Goal: Navigation & Orientation: Find specific page/section

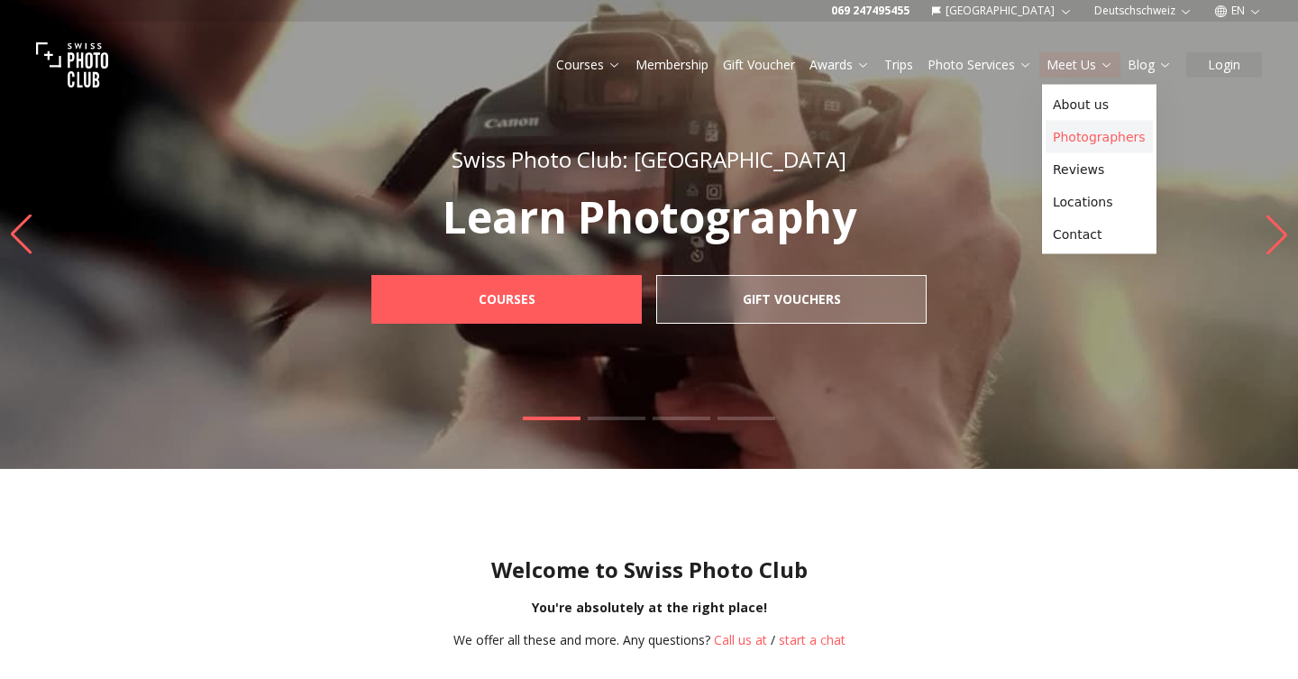
click at [1079, 123] on link "Photographers" at bounding box center [1098, 137] width 107 height 32
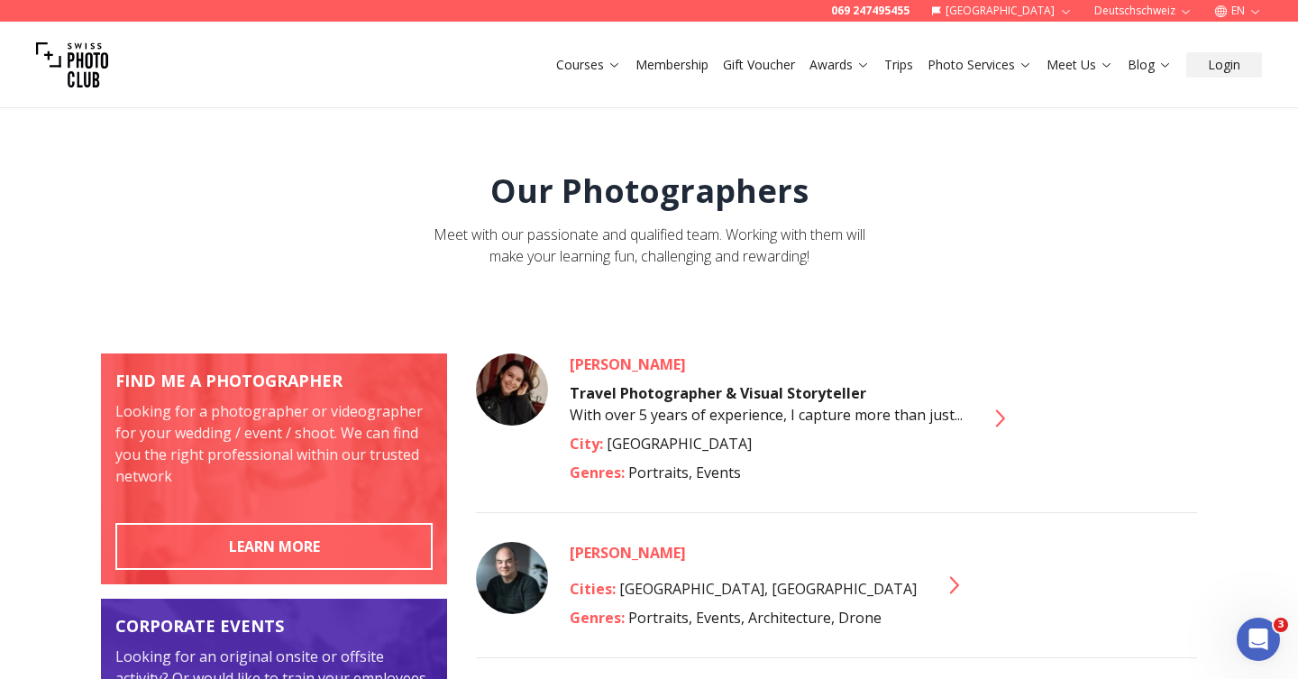
click at [1166, 12] on button "Deutschschweiz" at bounding box center [1143, 11] width 113 height 22
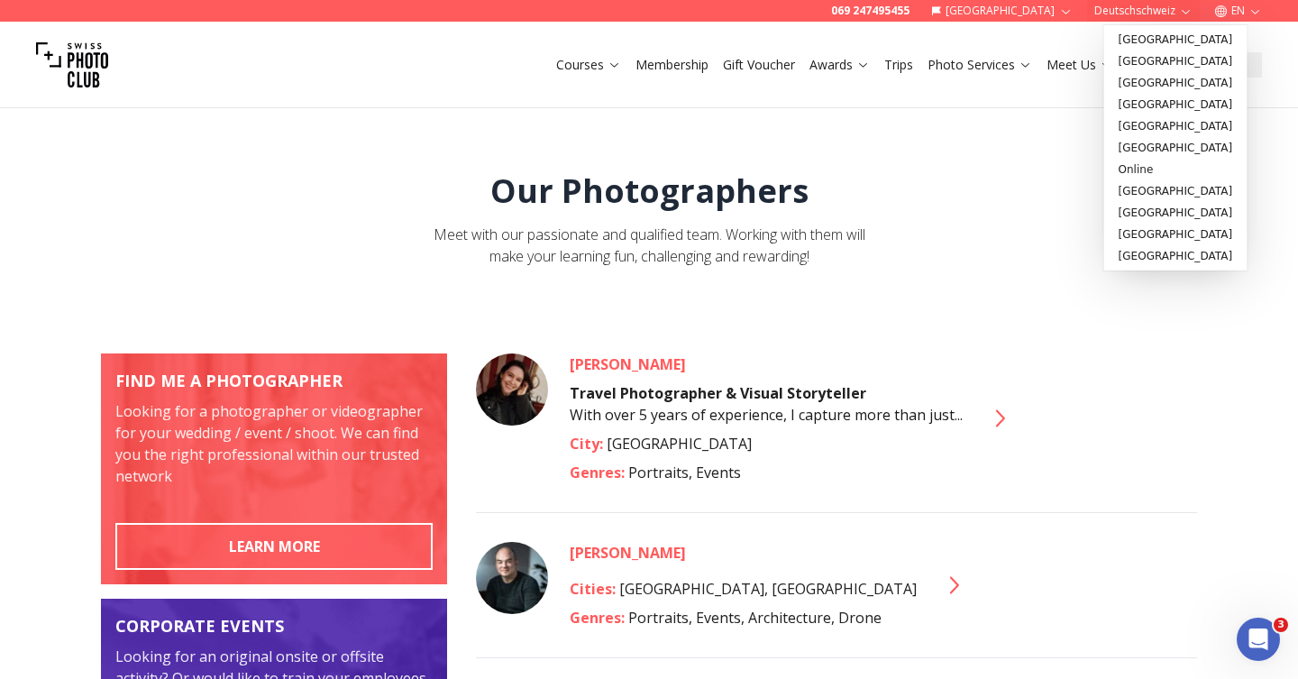
click at [1076, 238] on div "Our Photographers Meet with our passionate and qualified team. Working with the…" at bounding box center [649, 220] width 1096 height 94
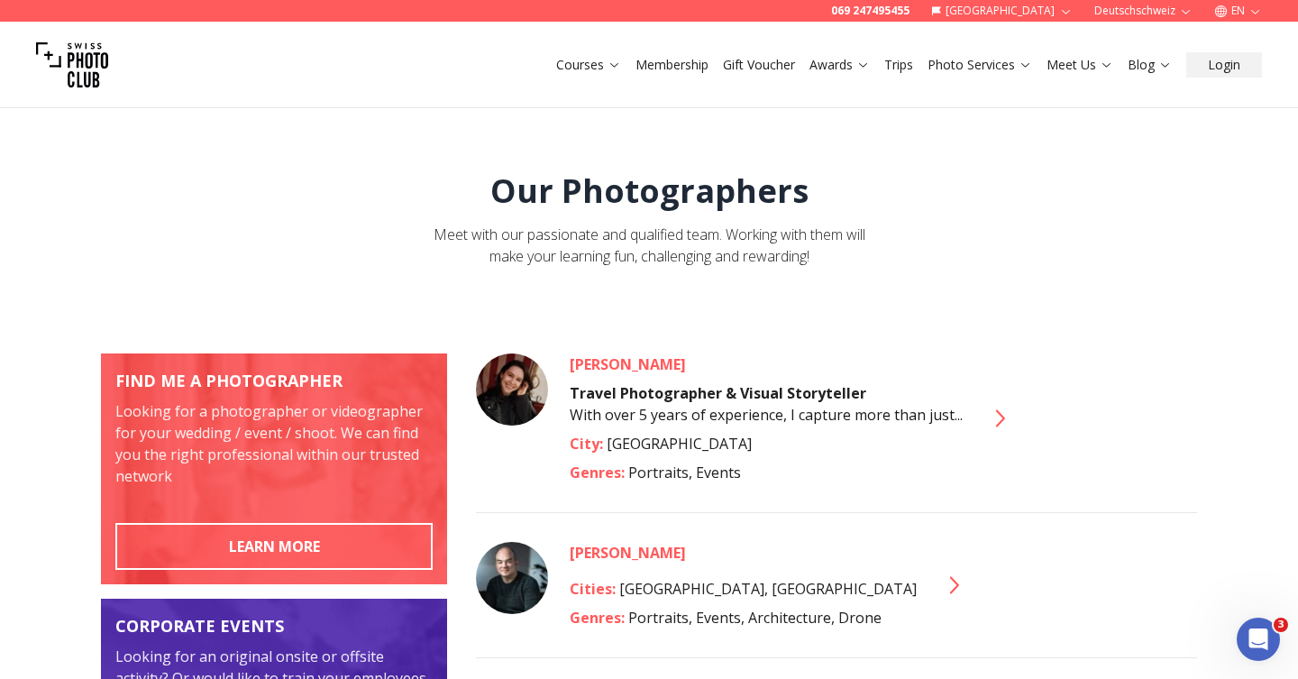
click at [1033, 9] on button "[GEOGRAPHIC_DATA]" at bounding box center [1002, 11] width 156 height 22
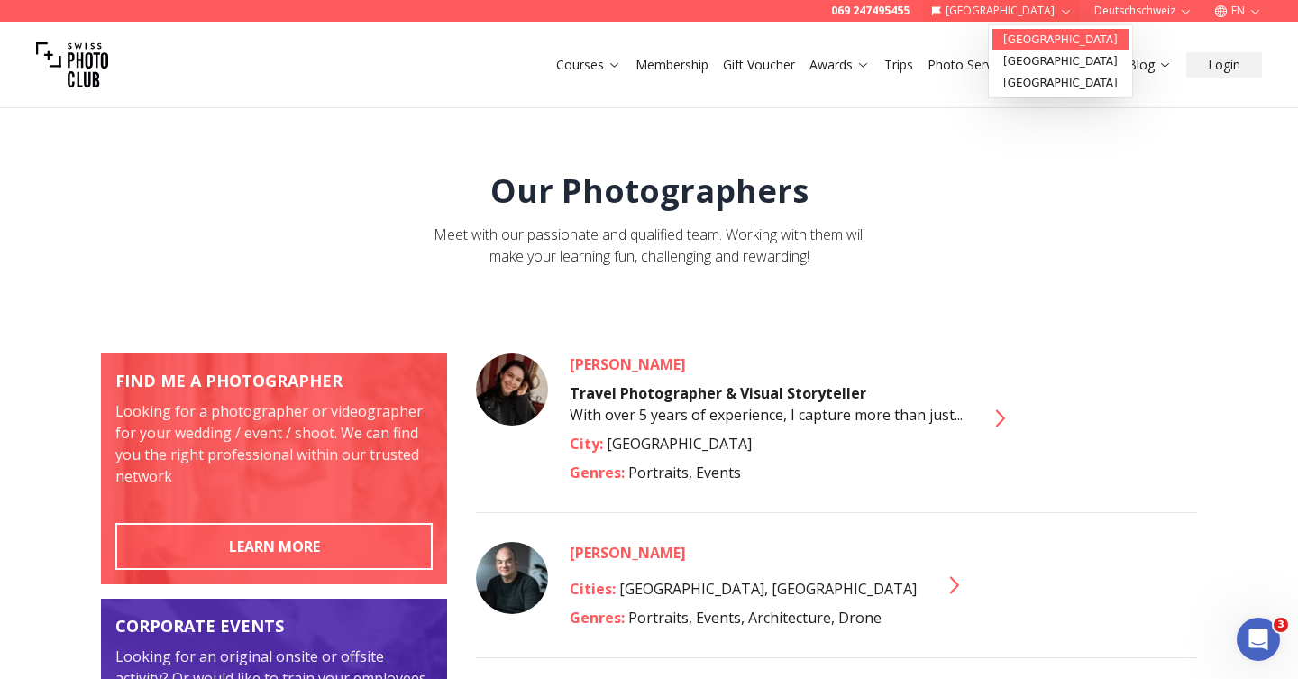
click at [1032, 36] on link "[GEOGRAPHIC_DATA]" at bounding box center [1060, 40] width 136 height 22
